Goal: Information Seeking & Learning: Learn about a topic

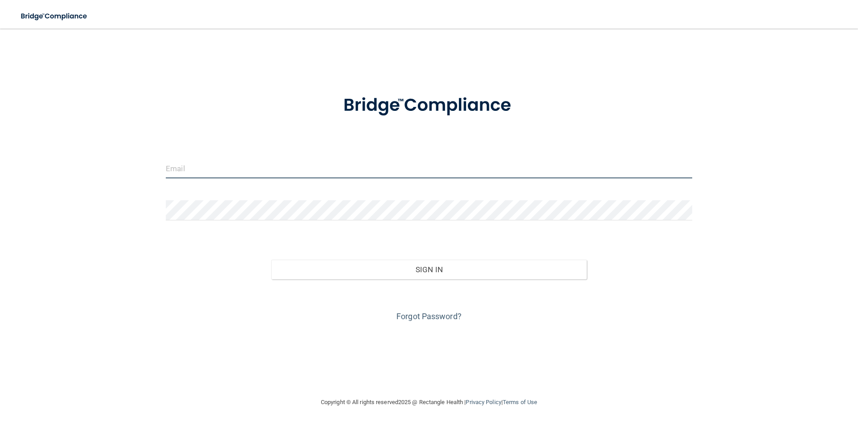
click at [405, 166] on input "email" at bounding box center [429, 168] width 527 height 20
type input "[EMAIL_ADDRESS][DOMAIN_NAME]"
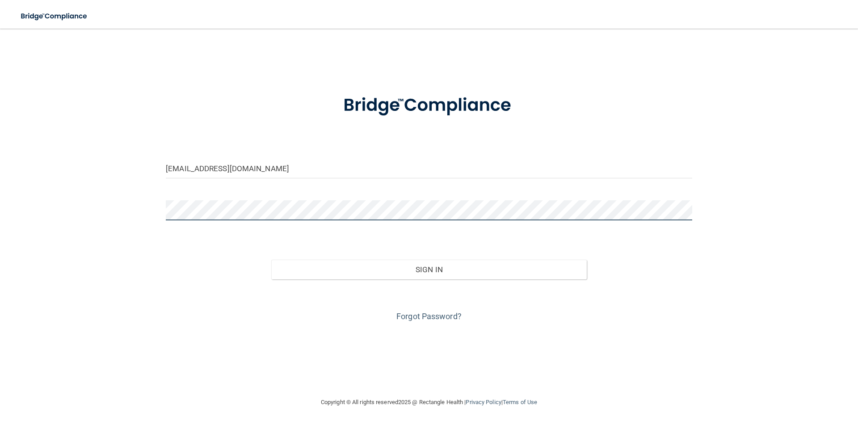
click at [271, 260] on button "Sign In" at bounding box center [429, 270] width 316 height 20
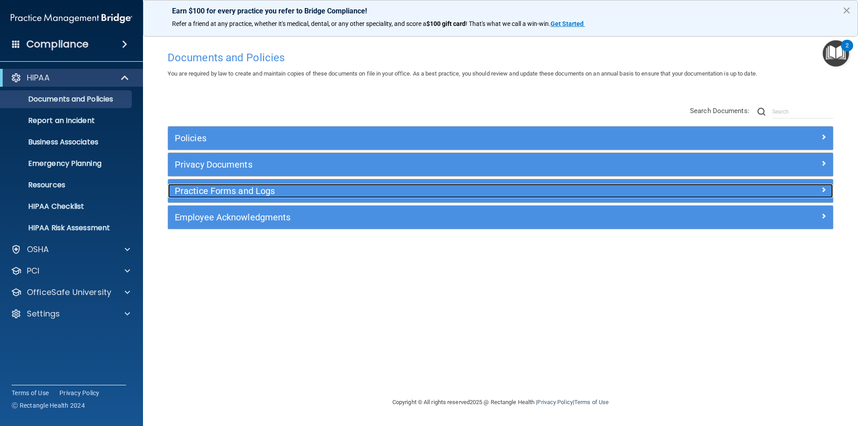
click at [227, 188] on h5 "Practice Forms and Logs" at bounding box center [418, 191] width 486 height 10
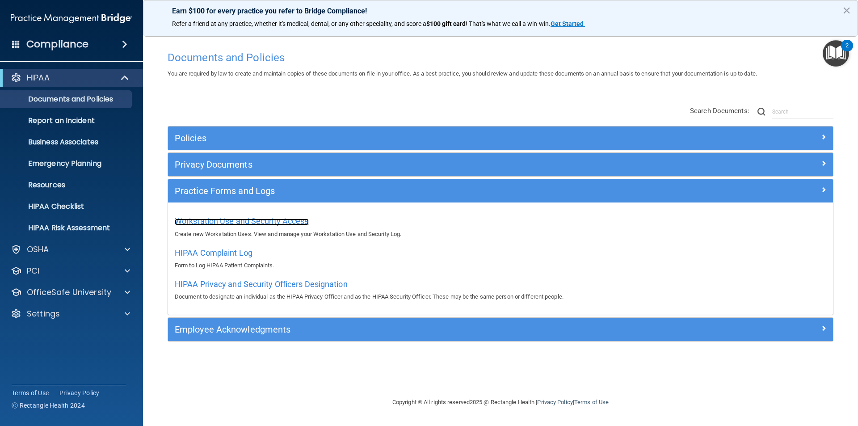
click at [227, 218] on span "Workstation Use and Security Access" at bounding box center [242, 220] width 134 height 9
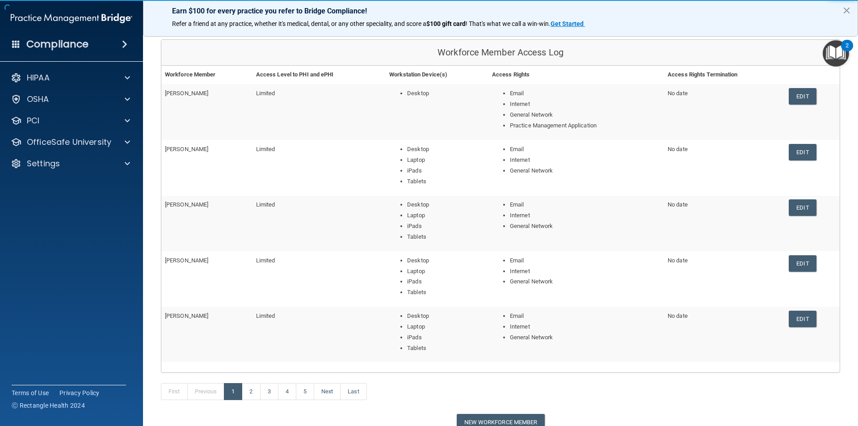
scroll to position [148, 0]
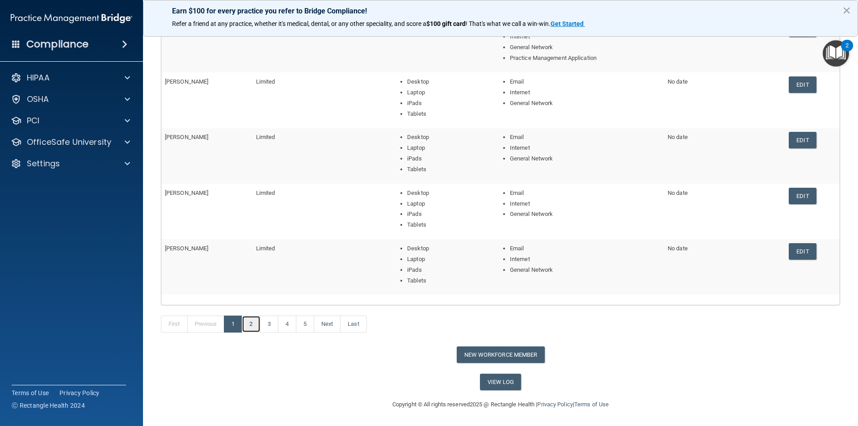
click at [255, 321] on link "2" at bounding box center [251, 324] width 18 height 17
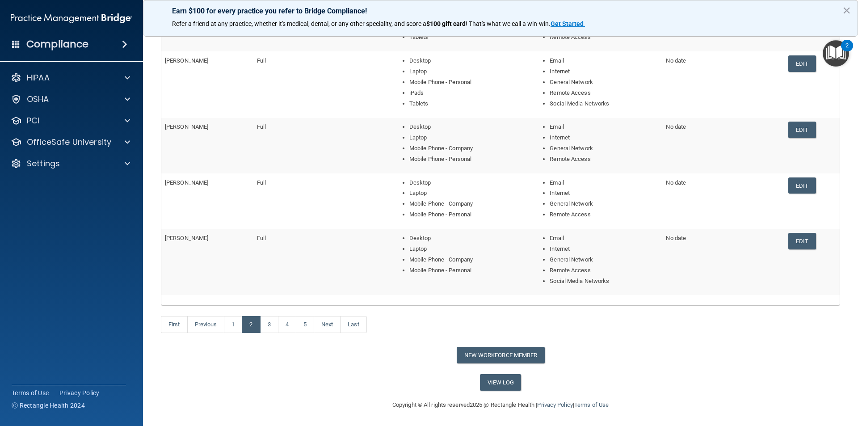
scroll to position [169, 0]
click at [268, 328] on link "3" at bounding box center [269, 324] width 18 height 17
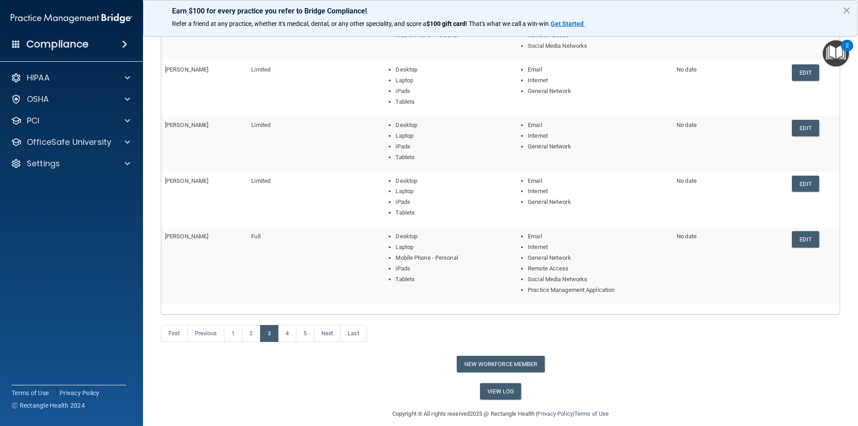
scroll to position [179, 0]
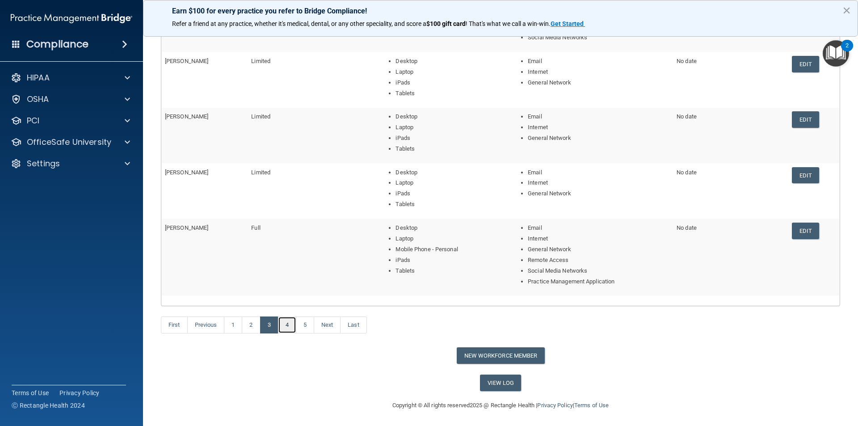
click at [284, 326] on link "4" at bounding box center [287, 325] width 18 height 17
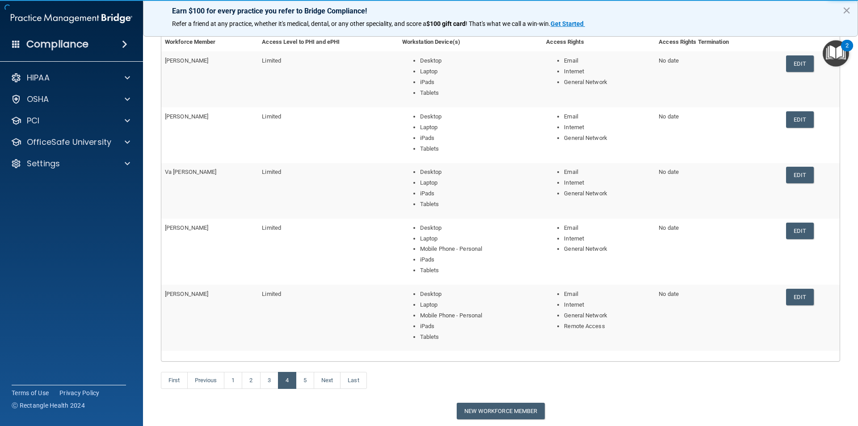
scroll to position [134, 0]
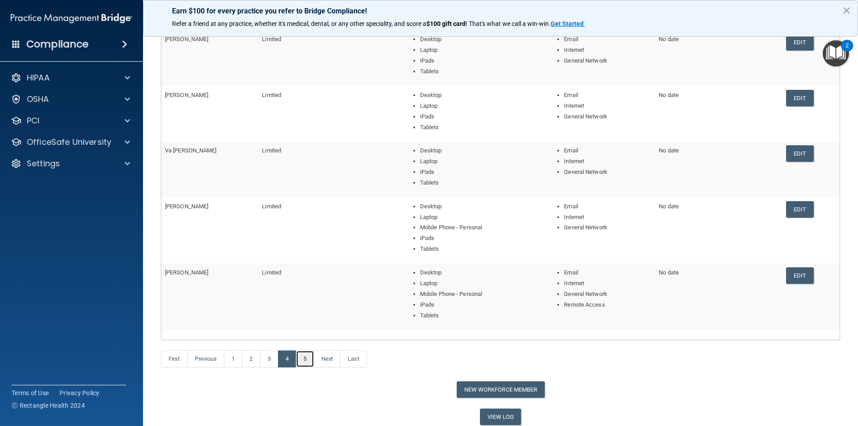
click at [302, 358] on link "5" at bounding box center [305, 358] width 18 height 17
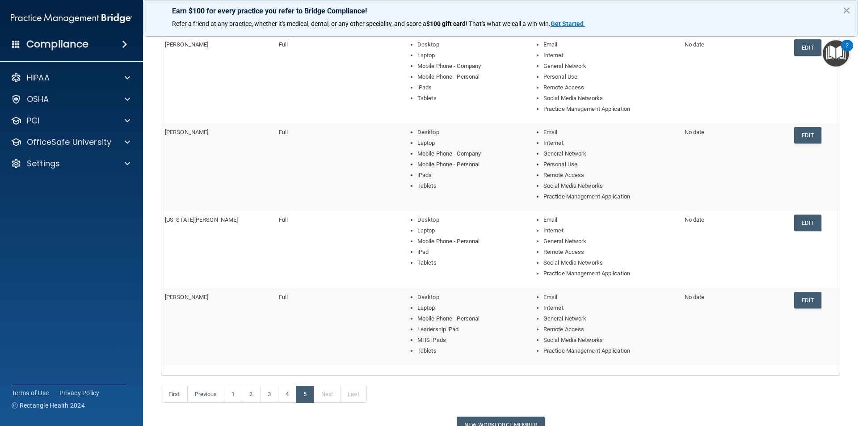
scroll to position [224, 0]
